Goal: Download file/media

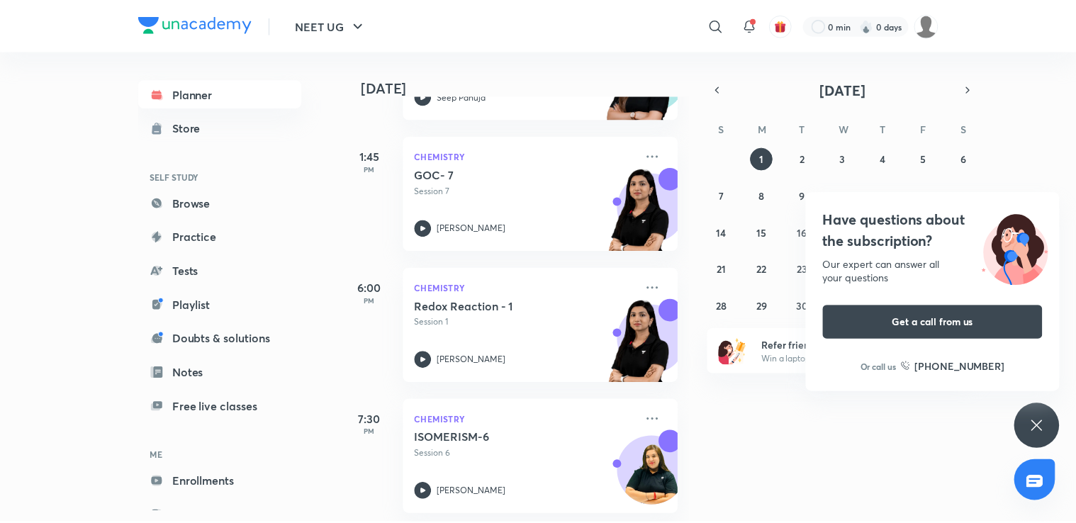
scroll to position [450, 0]
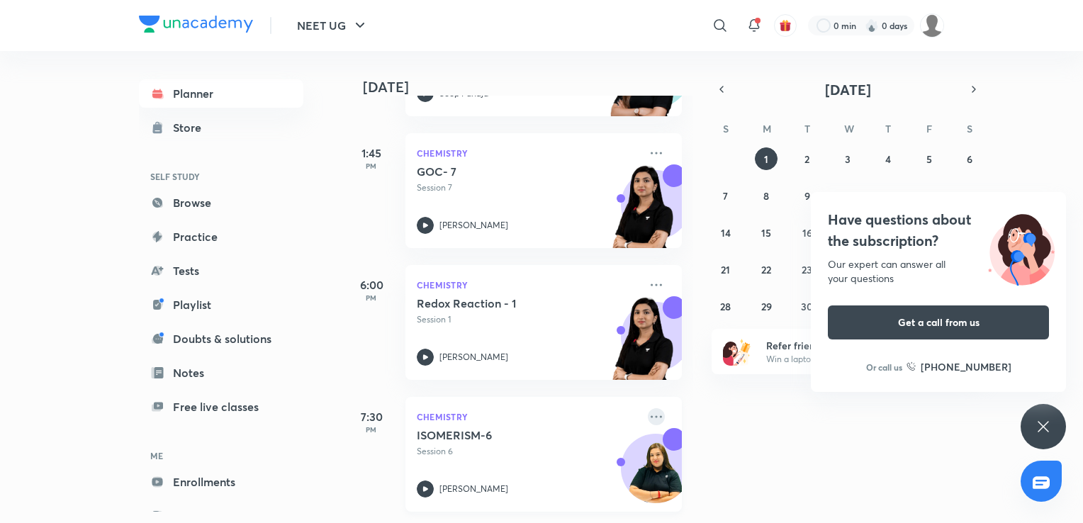
click at [651, 415] on icon at bounding box center [656, 416] width 11 height 2
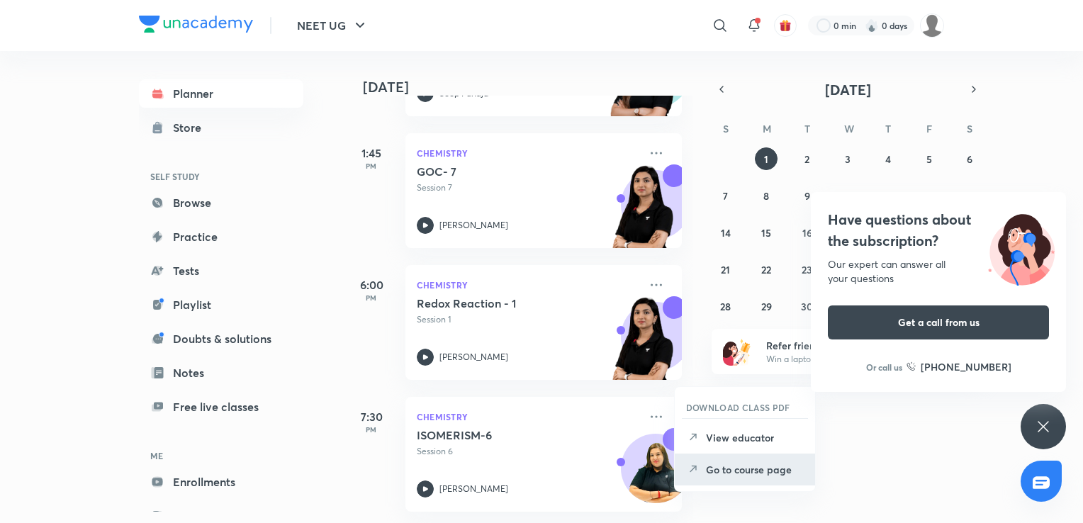
click at [751, 475] on p "Go to course page" at bounding box center [755, 469] width 98 height 15
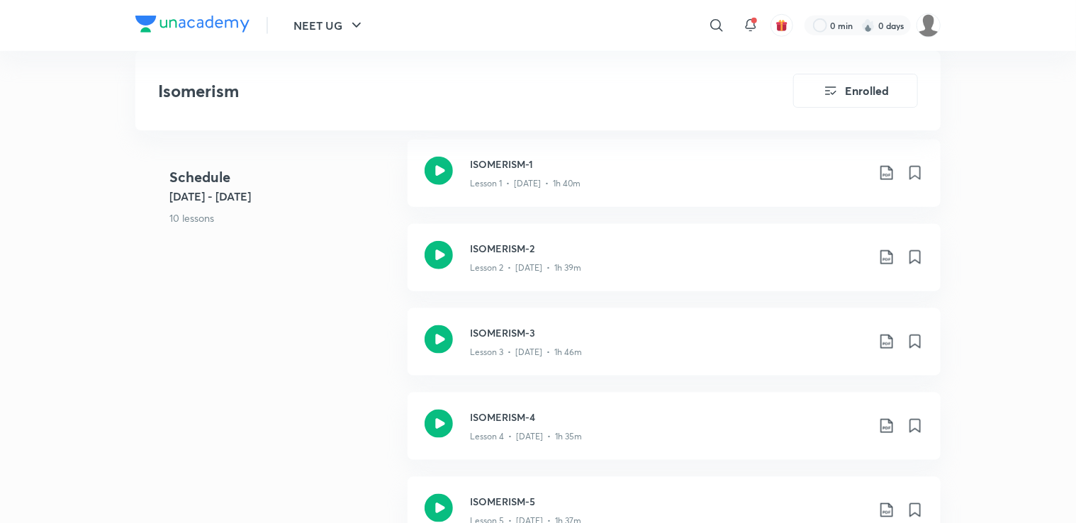
scroll to position [714, 0]
click at [887, 341] on icon at bounding box center [886, 340] width 17 height 17
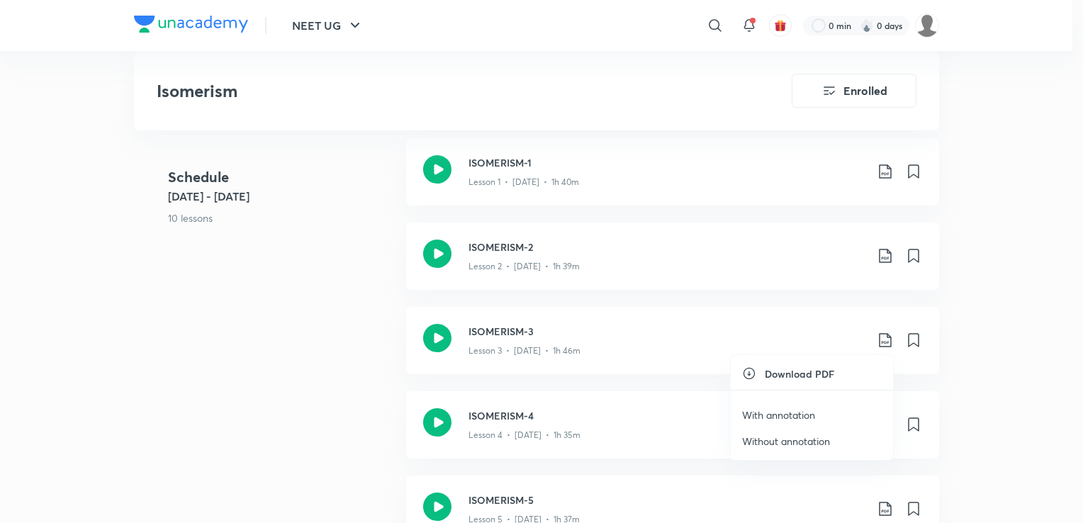
click at [758, 417] on p "With annotation" at bounding box center [778, 415] width 73 height 15
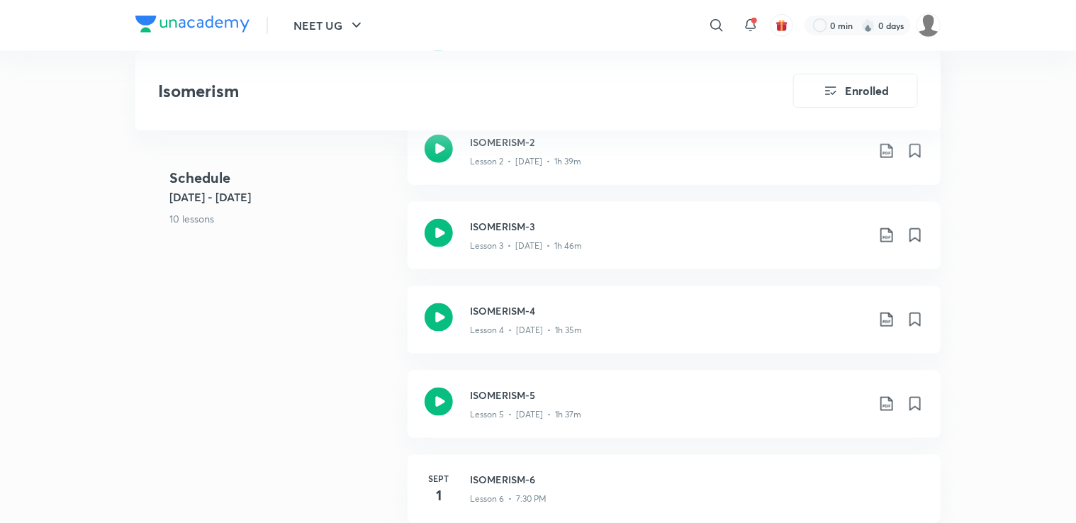
scroll to position [818, 0]
click at [885, 321] on icon at bounding box center [886, 321] width 17 height 17
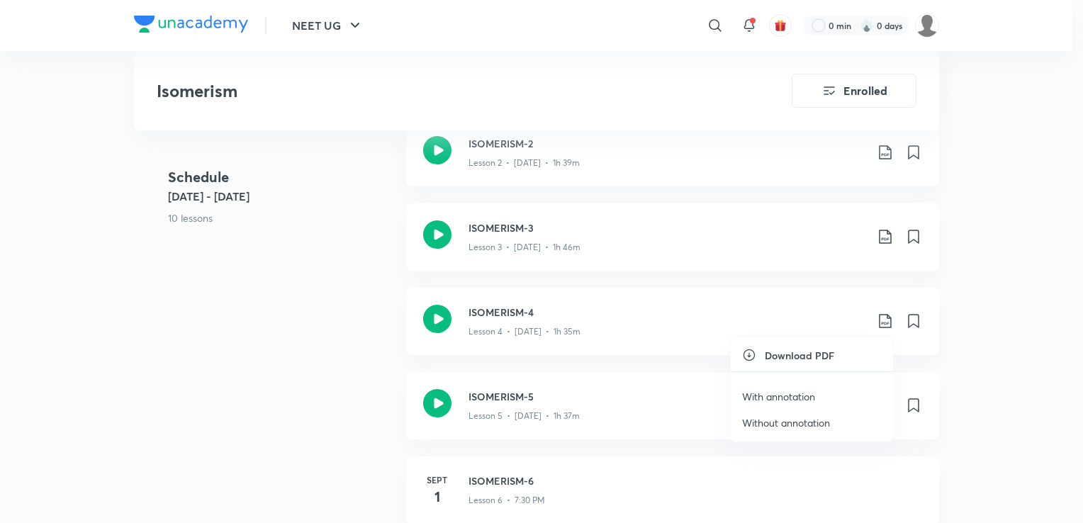
click at [772, 398] on p "With annotation" at bounding box center [778, 396] width 73 height 15
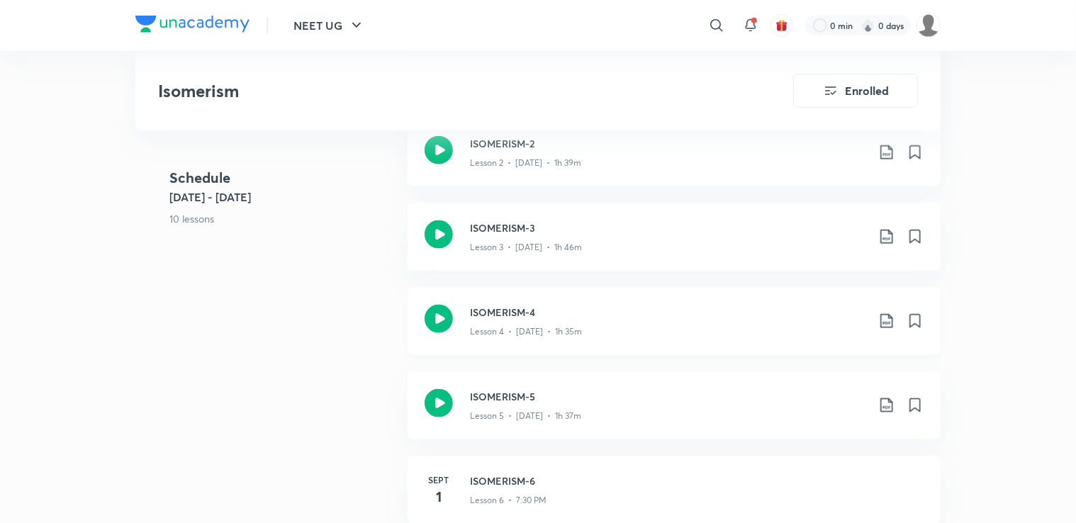
click at [889, 327] on icon at bounding box center [886, 322] width 12 height 14
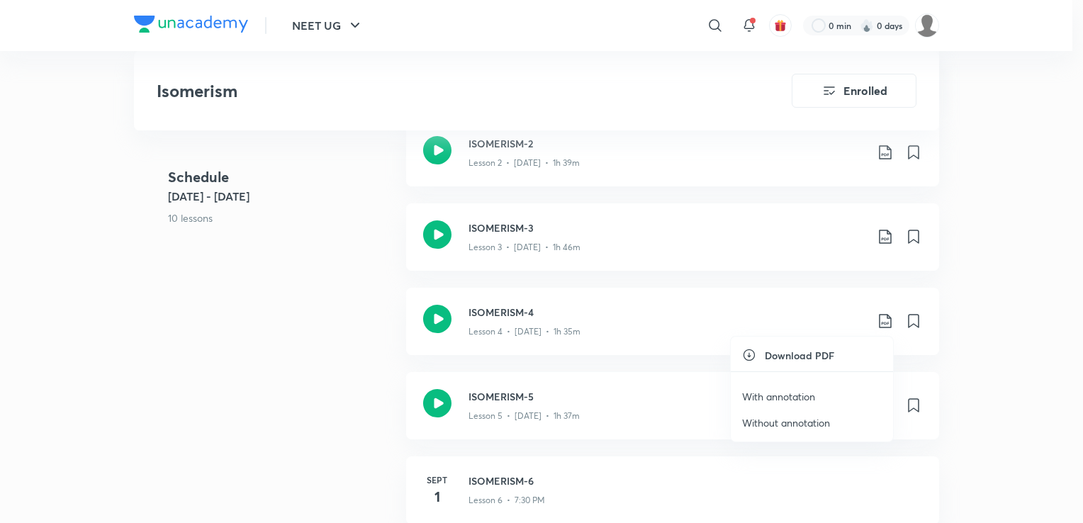
click at [776, 398] on p "With annotation" at bounding box center [778, 396] width 73 height 15
